Goal: Task Accomplishment & Management: Use online tool/utility

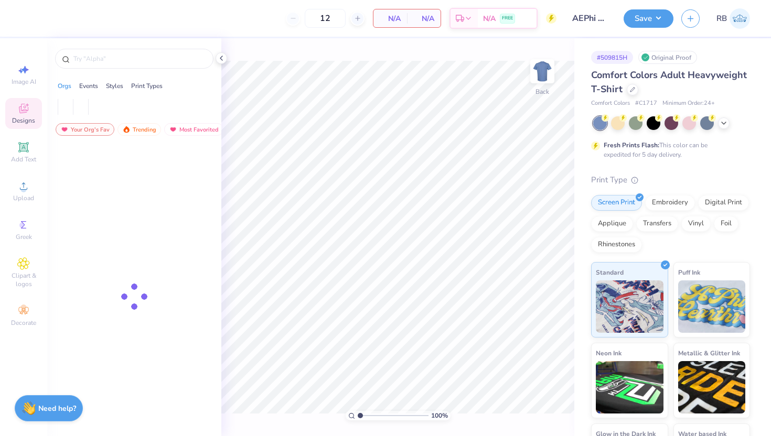
click at [670, 86] on div "Comfort Colors Adult Heavyweight T-Shirt" at bounding box center [670, 82] width 159 height 28
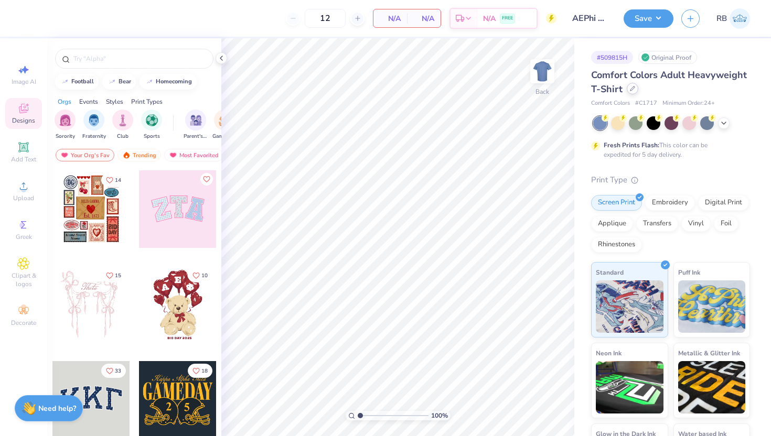
click at [630, 88] on icon at bounding box center [632, 88] width 5 height 5
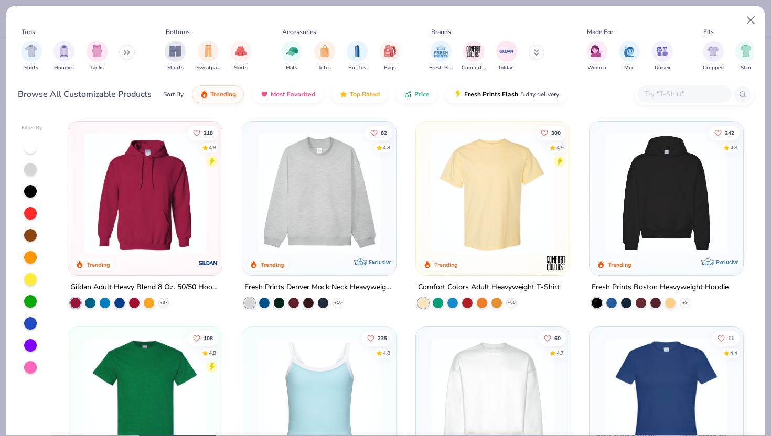
click at [676, 92] on input "text" at bounding box center [683, 94] width 81 height 12
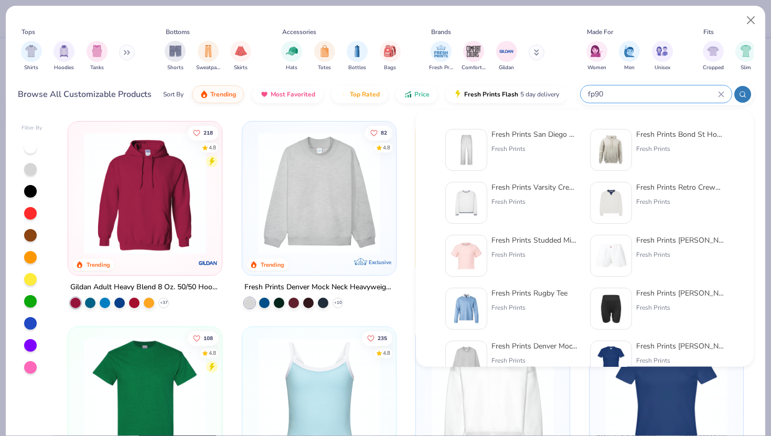
type input "fp90"
click at [492, 151] on div "Fresh Prints" at bounding box center [535, 148] width 88 height 9
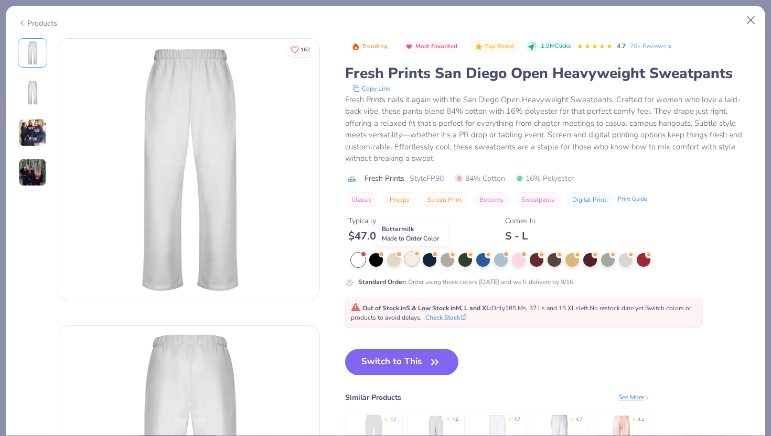
click at [415, 257] on div at bounding box center [412, 259] width 14 height 14
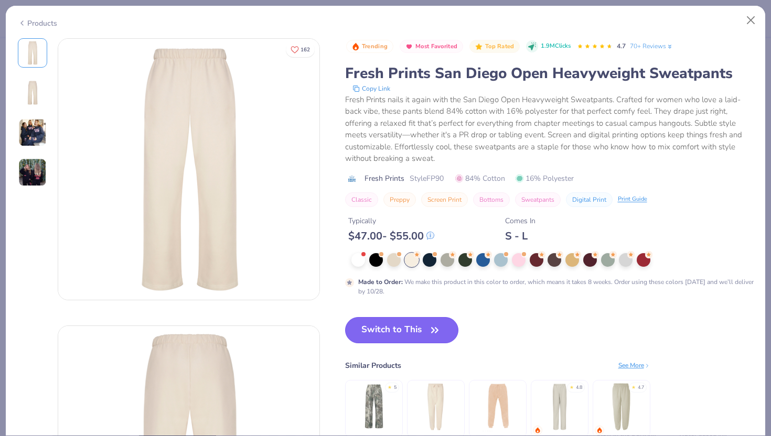
click at [398, 331] on button "Switch to This" at bounding box center [402, 330] width 114 height 26
type input "50"
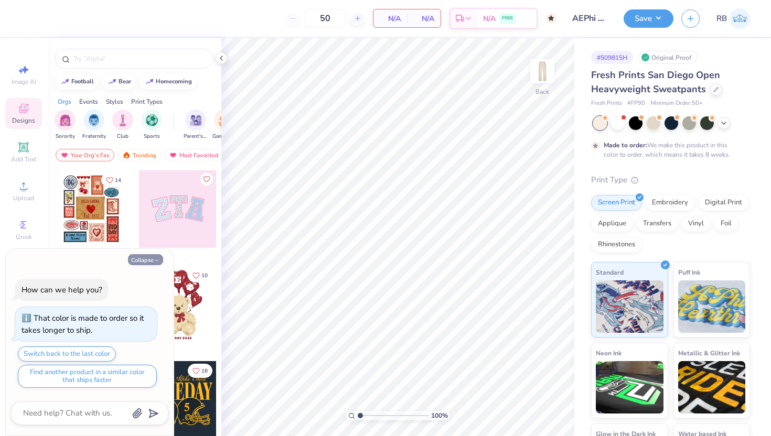
click at [157, 260] on icon "button" at bounding box center [157, 260] width 6 height 6
type textarea "x"
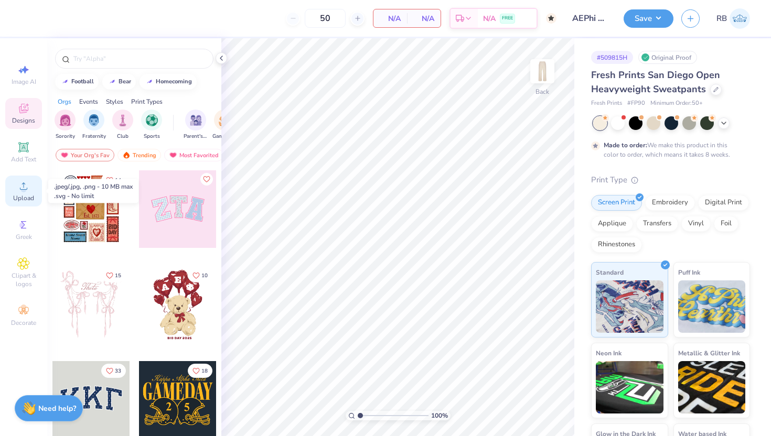
click at [36, 182] on div "Upload" at bounding box center [23, 191] width 37 height 31
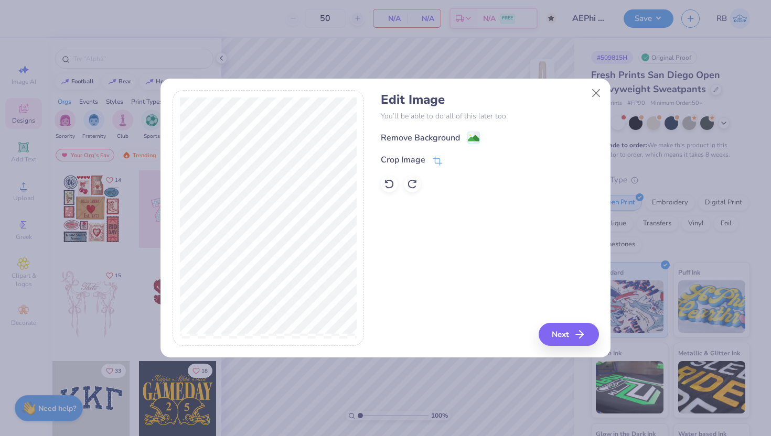
click at [438, 144] on div "Remove Background Crop Image" at bounding box center [490, 161] width 218 height 61
click at [438, 137] on div "Remove Background" at bounding box center [420, 139] width 79 height 13
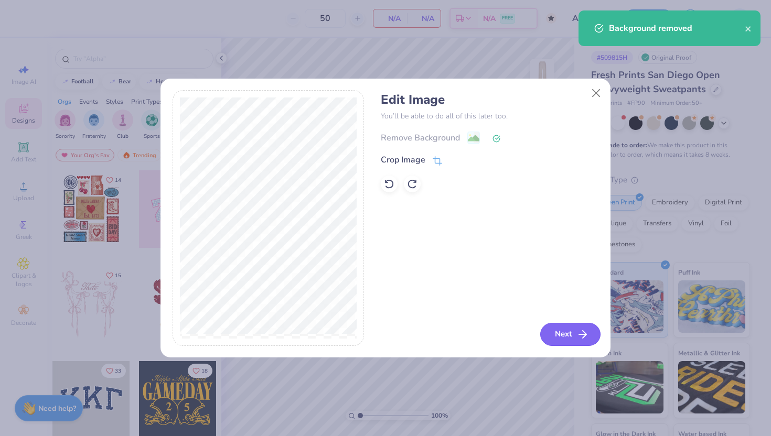
click at [555, 336] on button "Next" at bounding box center [570, 334] width 60 height 23
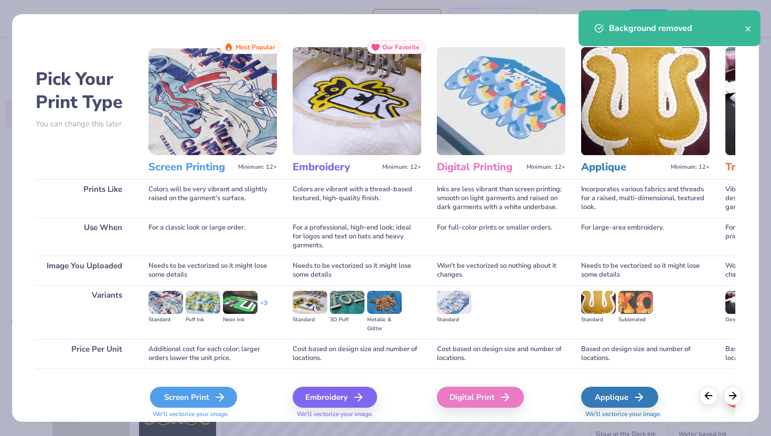
click at [221, 397] on line at bounding box center [219, 397] width 7 height 0
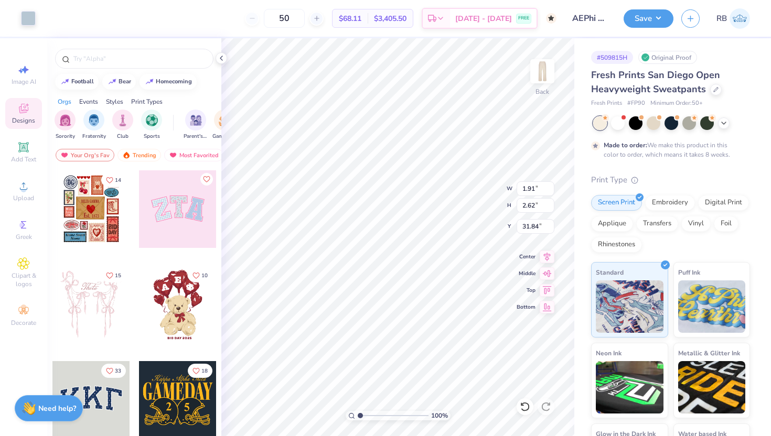
type input "1.91"
type input "2.62"
type input "6.89"
